Goal: Use online tool/utility: Utilize a website feature to perform a specific function

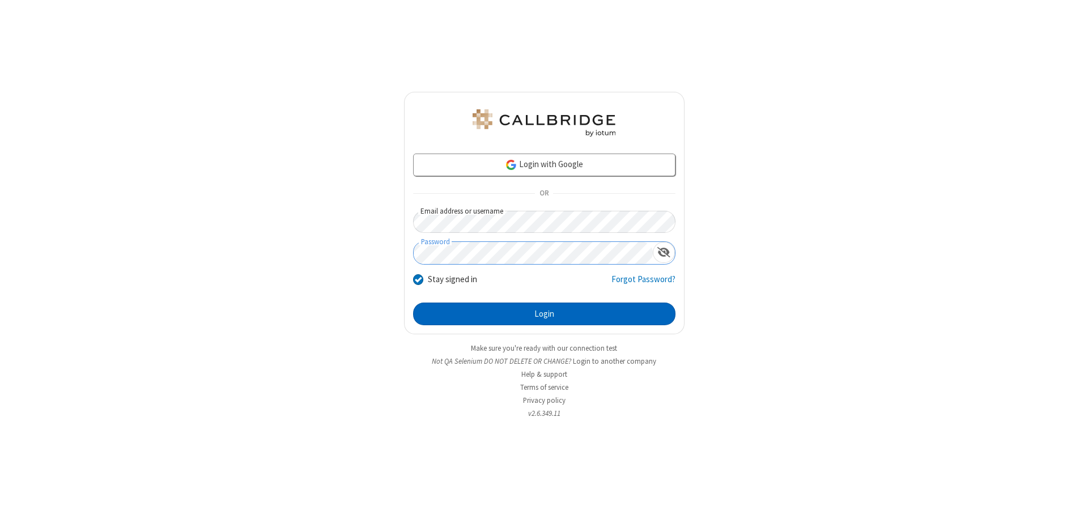
click at [544, 314] on button "Login" at bounding box center [544, 314] width 262 height 23
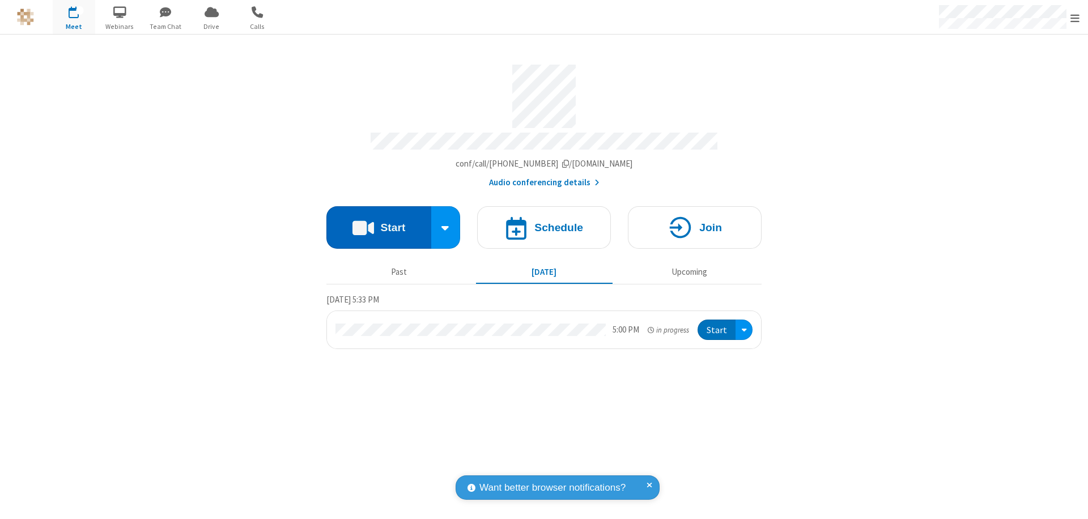
click at [378, 222] on button "Start" at bounding box center [378, 227] width 105 height 42
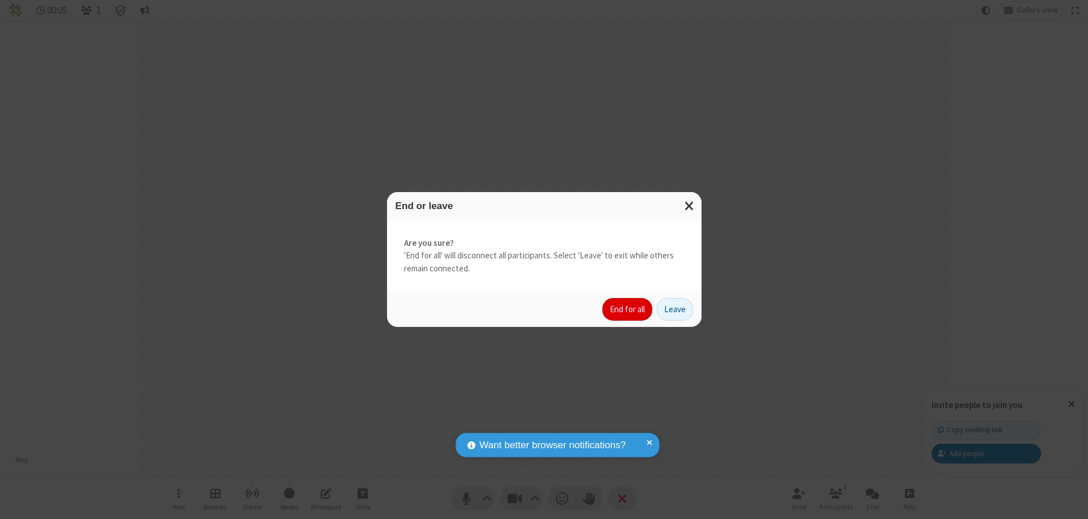
click at [628, 309] on button "End for all" at bounding box center [627, 309] width 50 height 23
